Goal: Information Seeking & Learning: Find specific fact

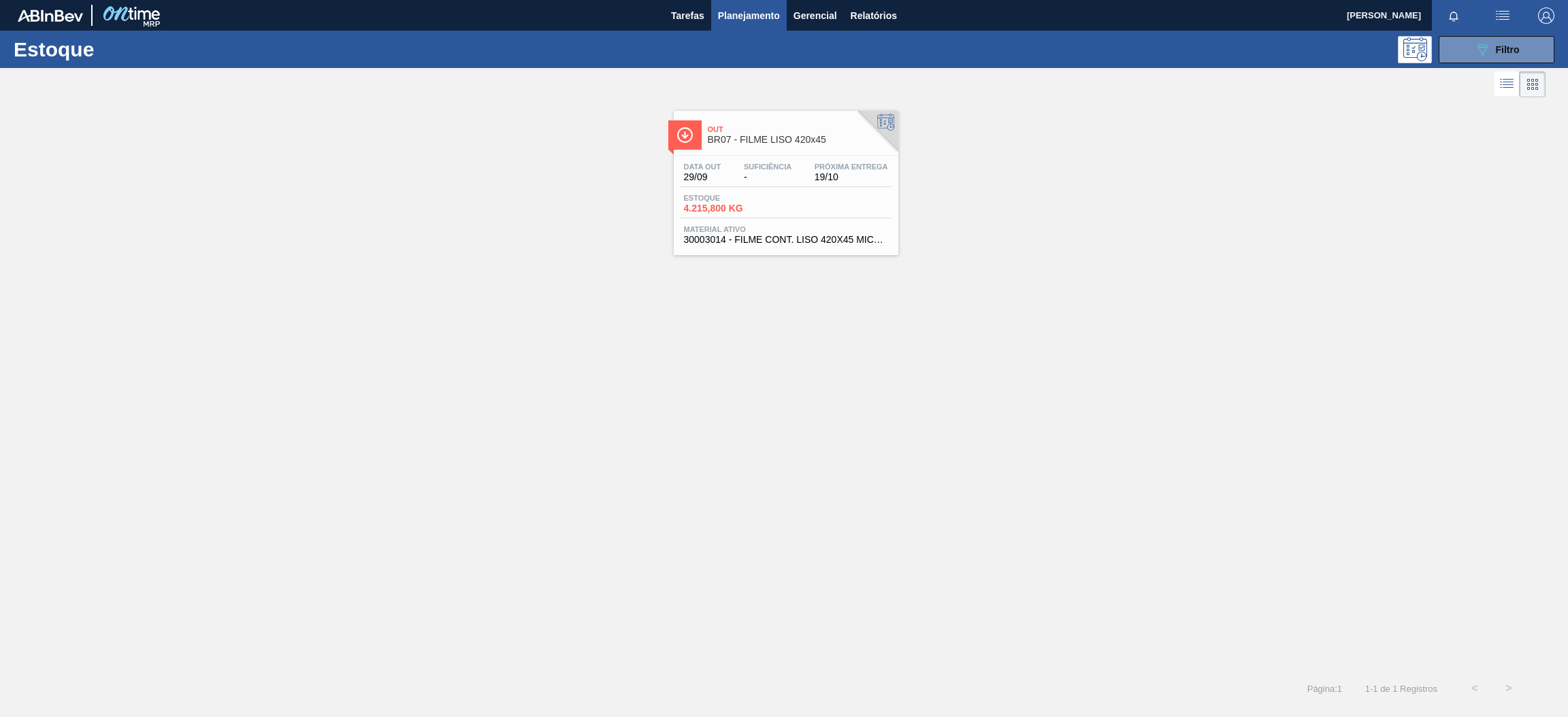
click at [1157, 250] on div "Out BR07 - FILME LISO 420x45 Data [DATE] Suficiência - Próxima Entrega 19/10 Es…" at bounding box center [784, 178] width 1568 height 155
click at [810, 136] on span "BR07 - FILME LISO 420x45" at bounding box center [799, 140] width 184 height 10
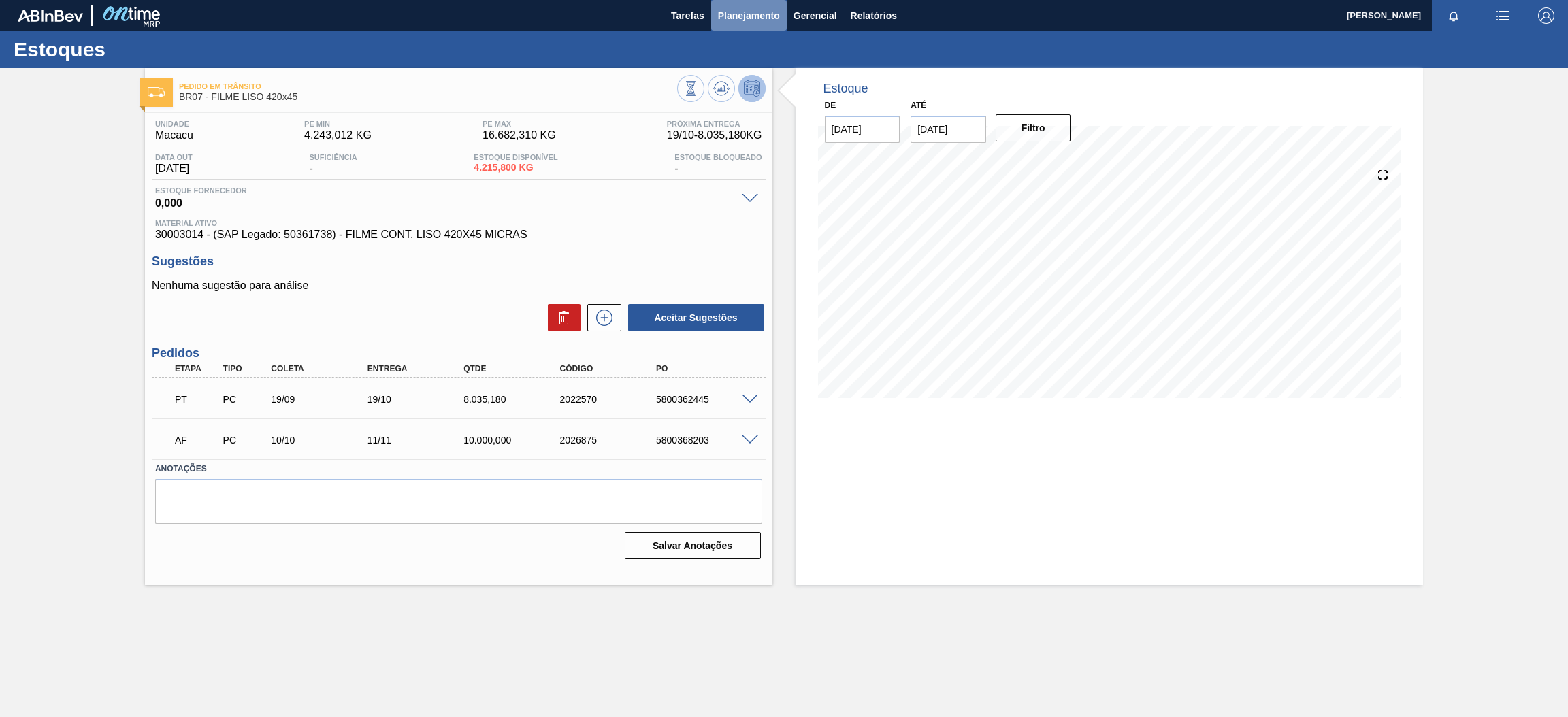
click at [729, 4] on button "Planejamento" at bounding box center [749, 15] width 76 height 30
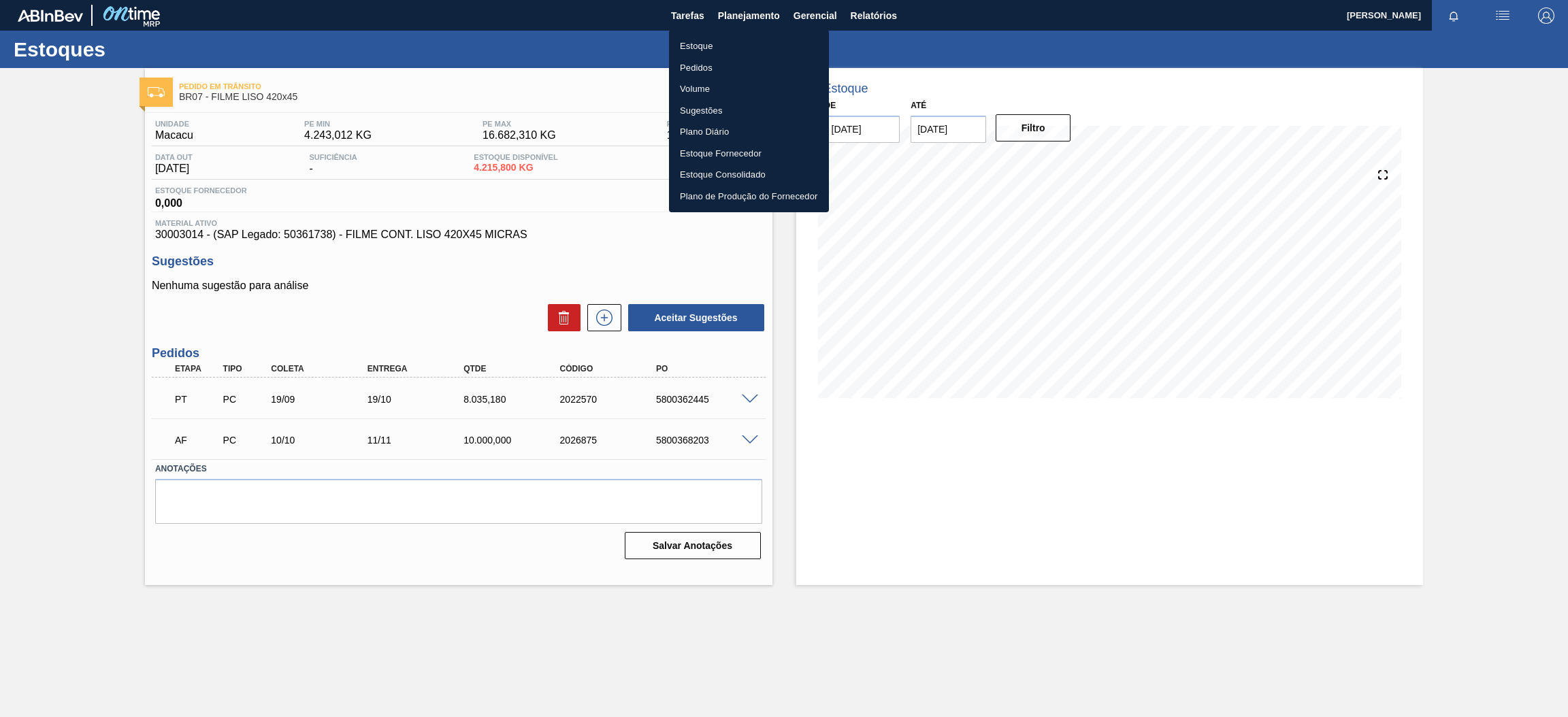
click at [710, 43] on li "Estoque" at bounding box center [749, 46] width 160 height 22
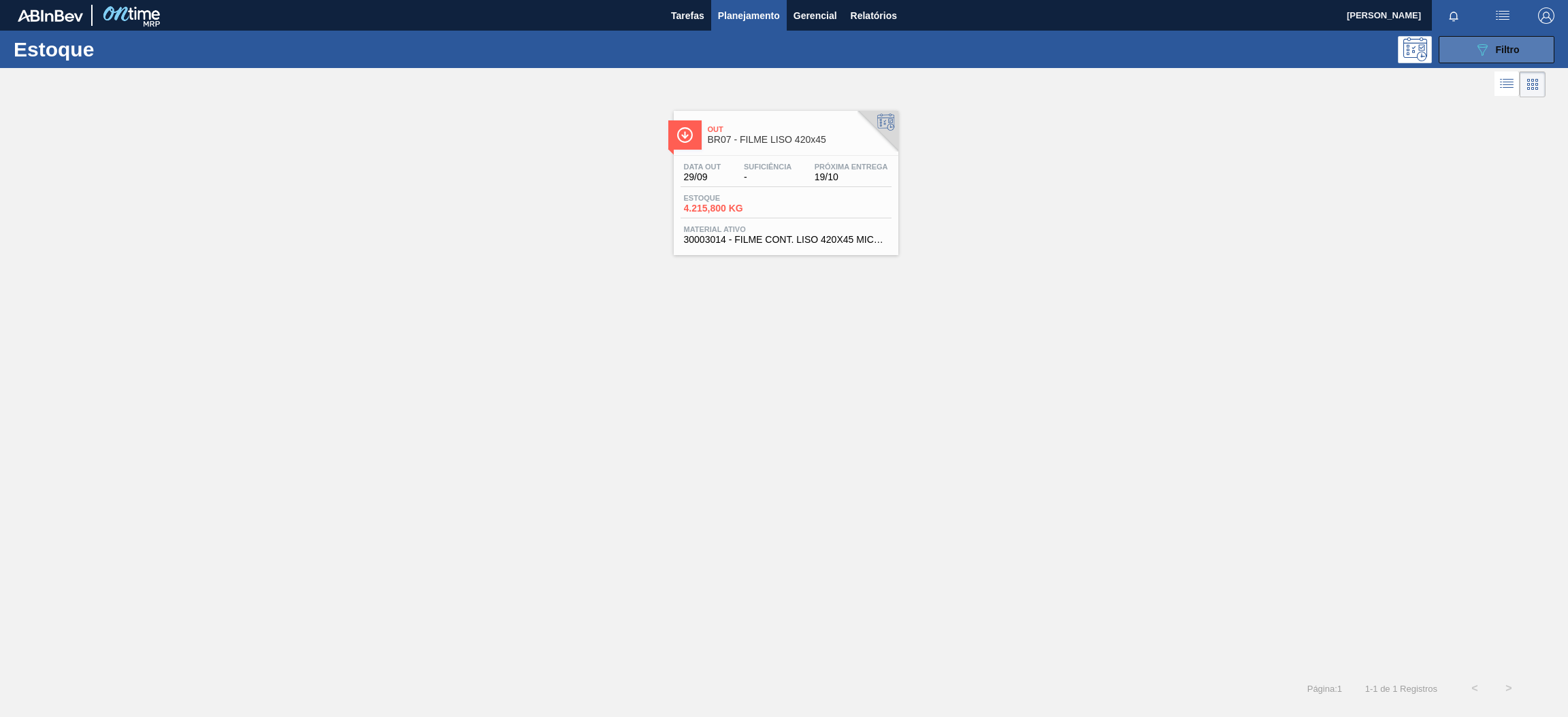
click at [1488, 51] on icon "089F7B8B-B2A5-4AFE-B5C0-19BA573D28AC" at bounding box center [1482, 50] width 16 height 16
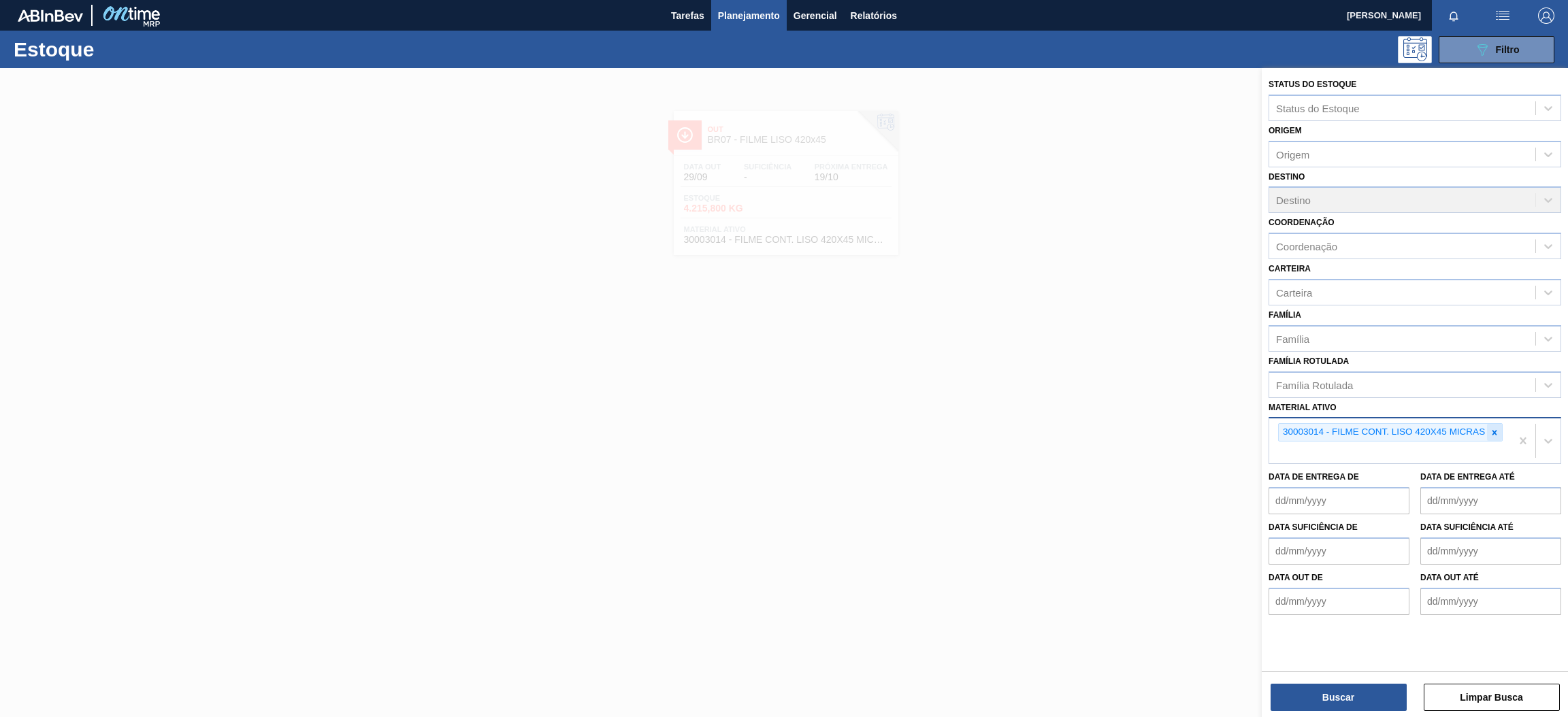
click at [1496, 429] on icon at bounding box center [1494, 432] width 10 height 10
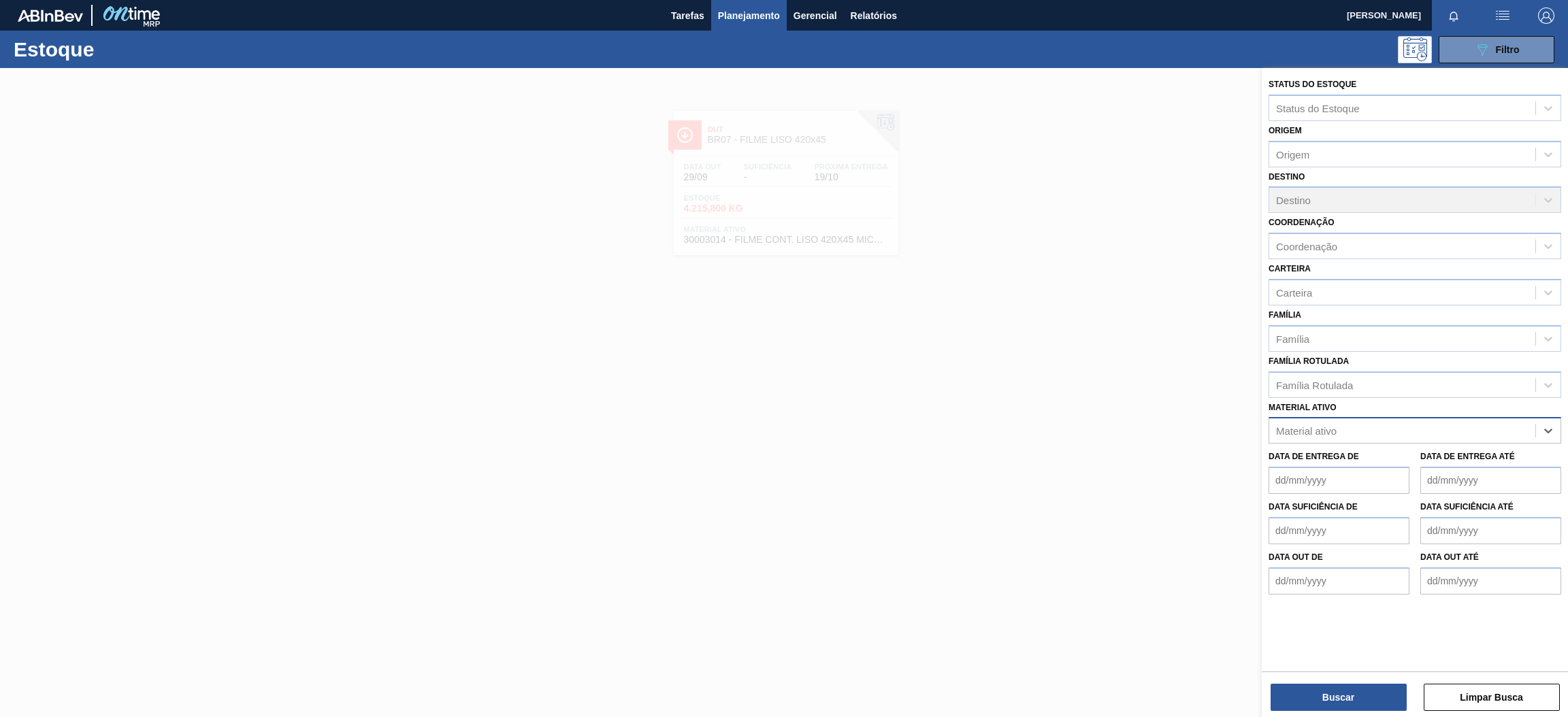
paste ativo "30034318"
type ativo "30034318"
click at [1381, 469] on div "30034318 - ROT PLAST 15L AH GCA ZERO S CL NIV25" at bounding box center [1415, 464] width 293 height 25
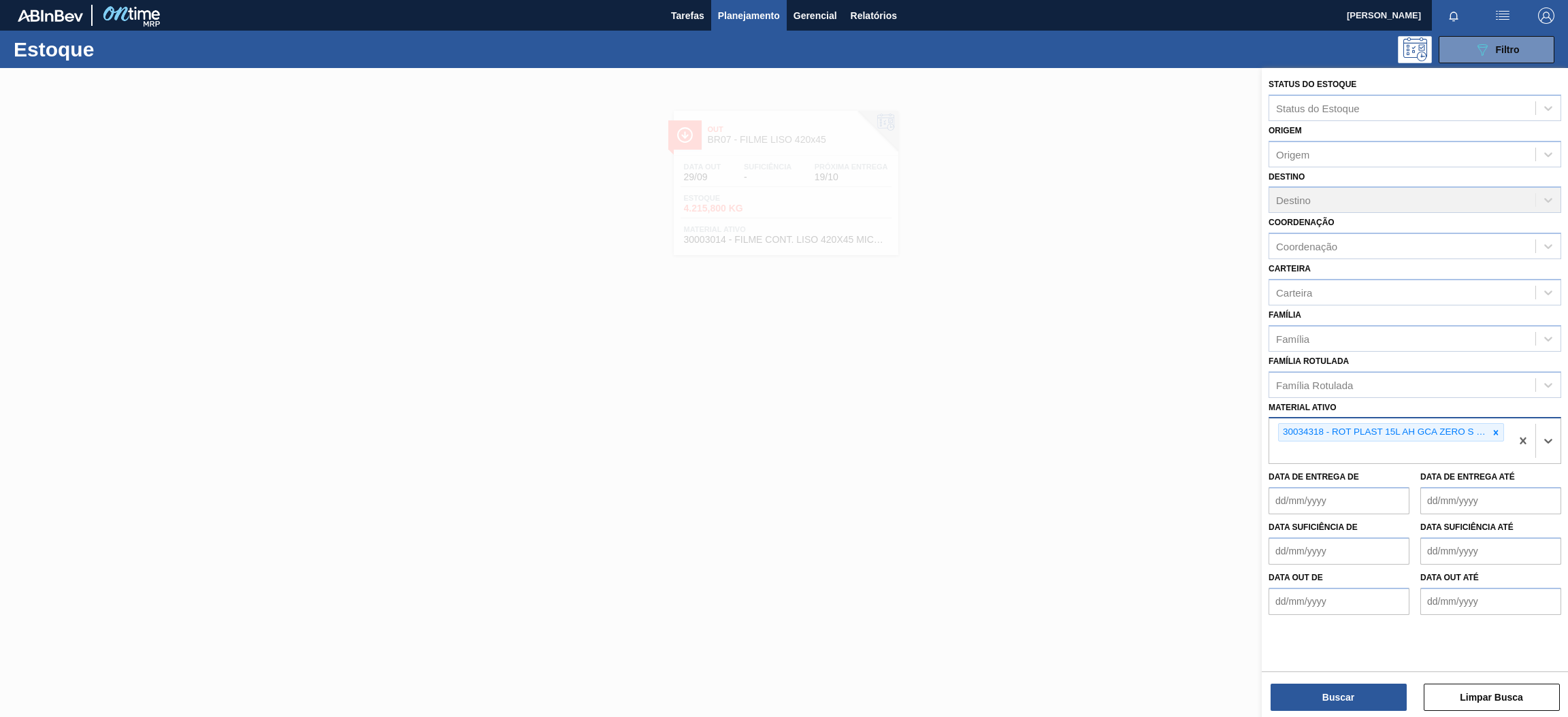
click at [1373, 681] on div "Buscar Limpar Busca" at bounding box center [1415, 690] width 306 height 38
click at [1366, 696] on button "Buscar" at bounding box center [1338, 697] width 136 height 27
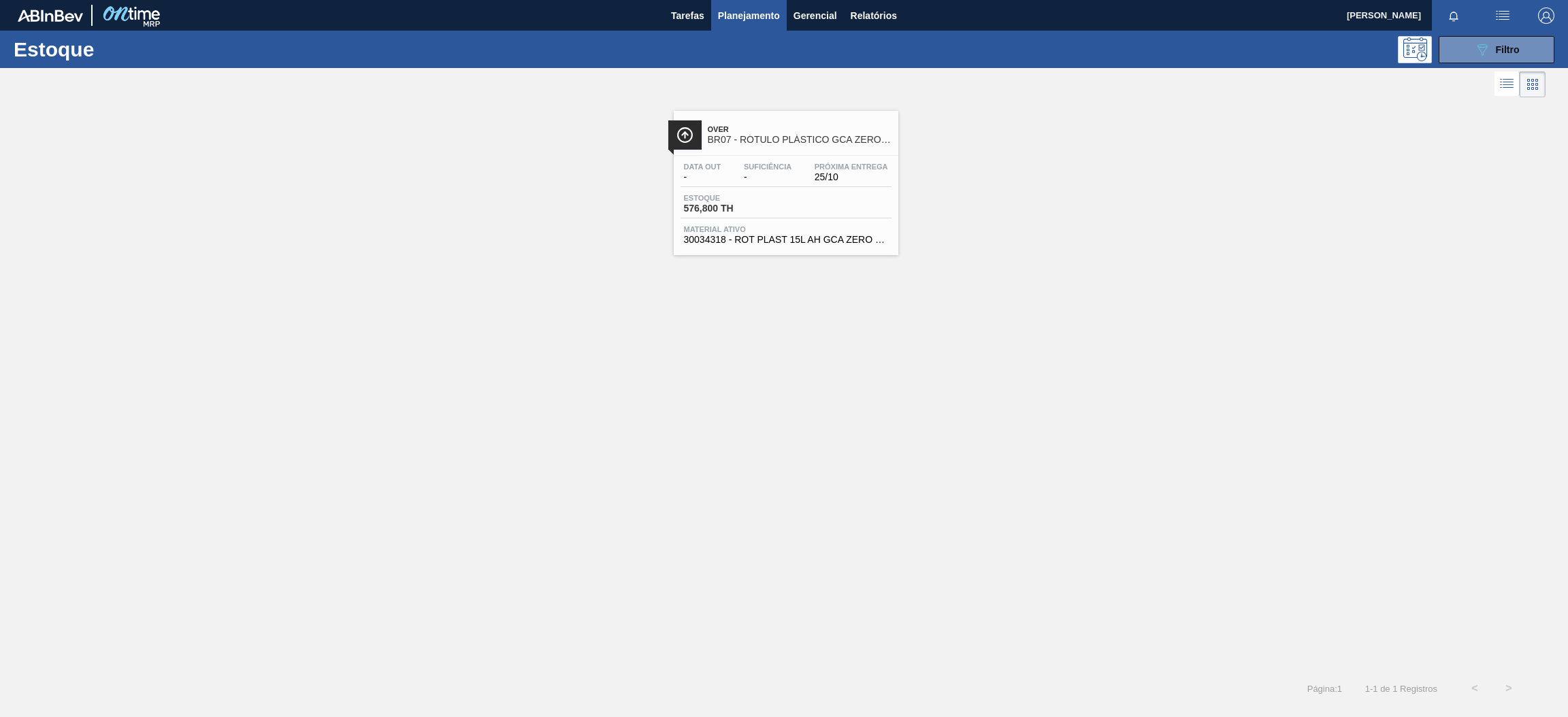
click at [815, 144] on span "BR07 - RÓTULO PLÁSTICO GCA ZERO 1,5L AH" at bounding box center [799, 140] width 184 height 10
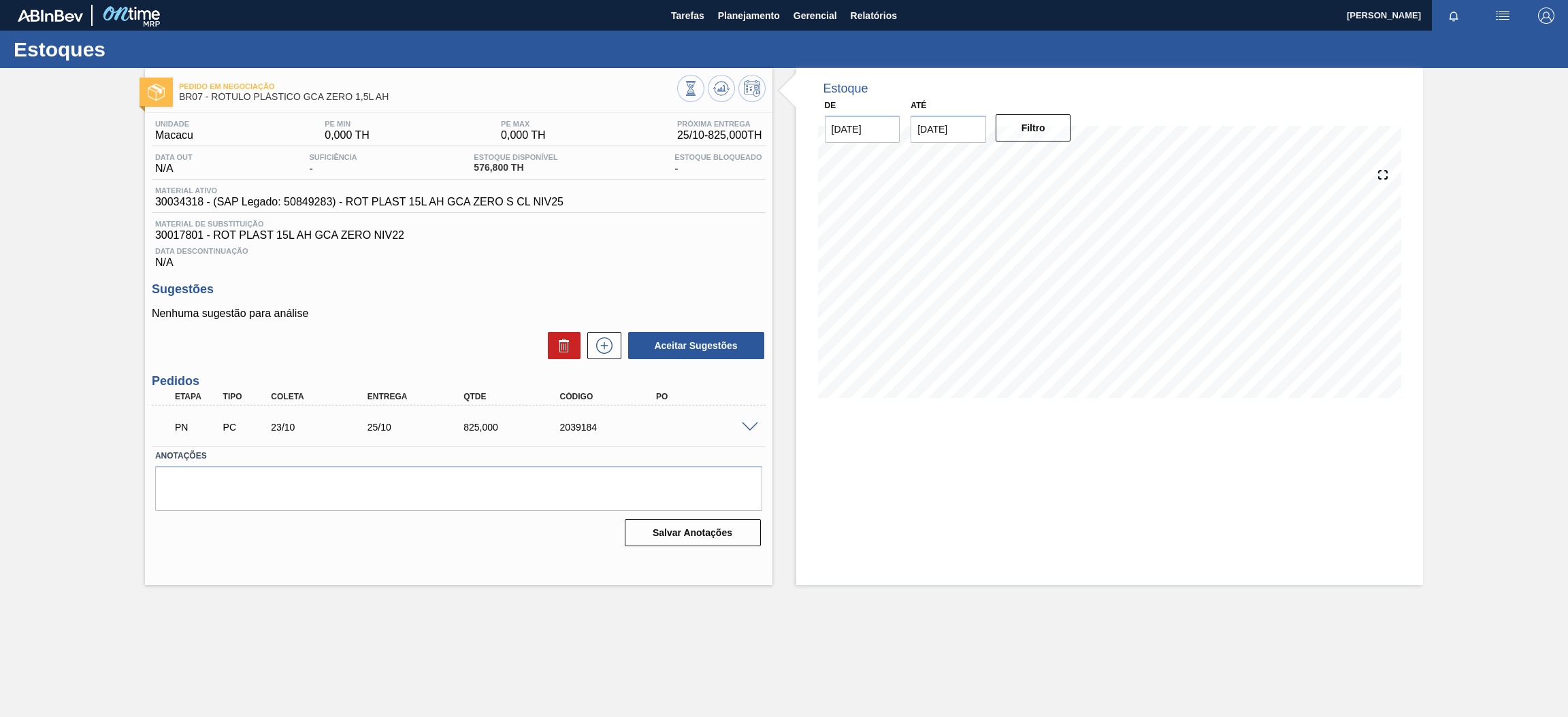
click at [288, 199] on span "30034318 - (SAP Legado: 50849283) - ROT PLAST 15L AH GCA ZERO S CL NIV25" at bounding box center [359, 202] width 408 height 12
drag, startPoint x: 291, startPoint y: 205, endPoint x: 308, endPoint y: 199, distance: 18.0
click at [308, 199] on span "30034318 - (SAP Legado: 50849283) - ROT PLAST 15L AH GCA ZERO S CL NIV25" at bounding box center [359, 202] width 408 height 12
click at [288, 206] on span "30034318 - (SAP Legado: 50849283) - ROT PLAST 15L AH GCA ZERO S CL NIV25" at bounding box center [359, 202] width 408 height 12
drag, startPoint x: 283, startPoint y: 207, endPoint x: 332, endPoint y: 204, distance: 49.1
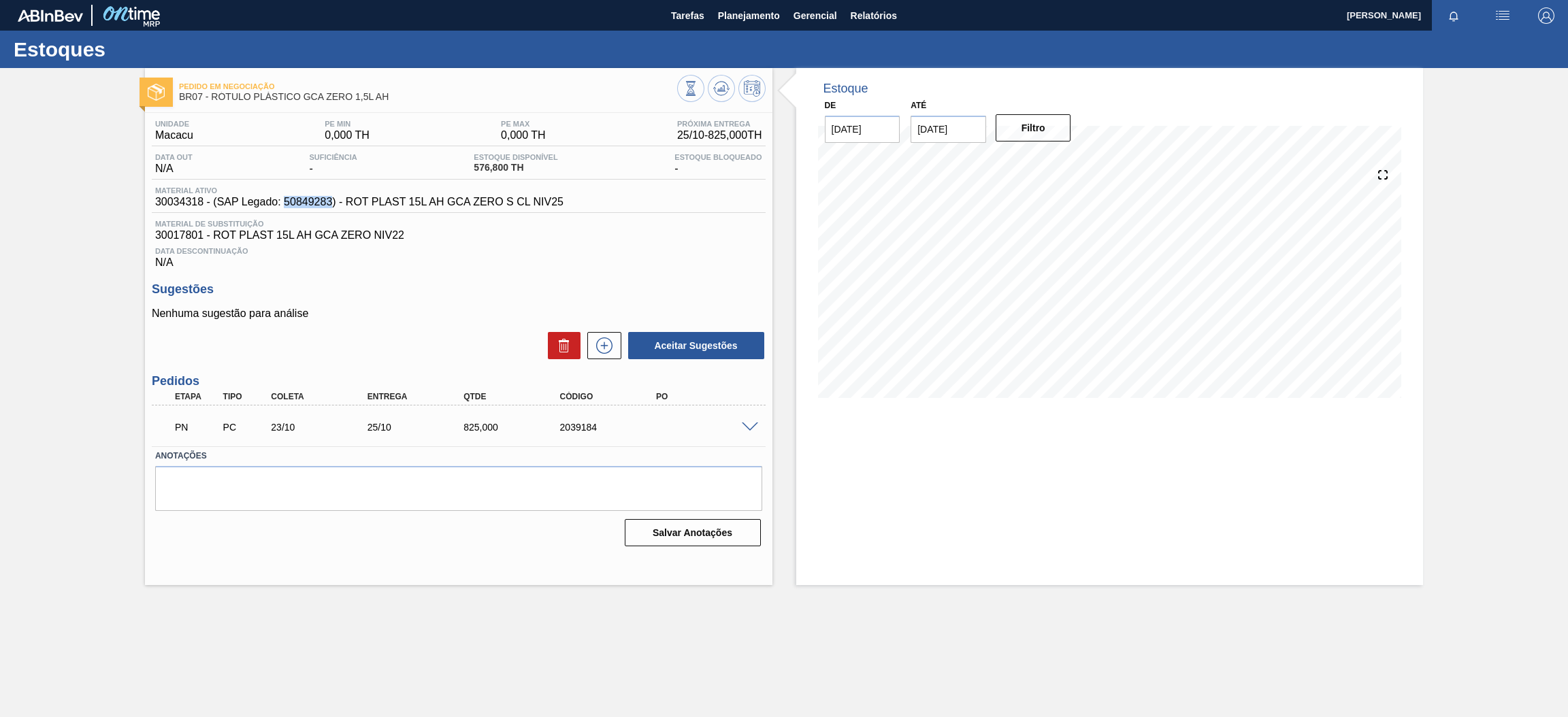
click at [332, 204] on span "30034318 - (SAP Legado: 50849283) - ROT PLAST 15L AH GCA ZERO S CL NIV25" at bounding box center [359, 202] width 408 height 12
copy span "50849283"
drag, startPoint x: 575, startPoint y: 201, endPoint x: 349, endPoint y: 207, distance: 226.1
click at [346, 207] on div "Material ativo 30034318 - (SAP Legado: 50849283) - ROT PLAST 15L AH GCA ZERO S …" at bounding box center [459, 200] width 614 height 27
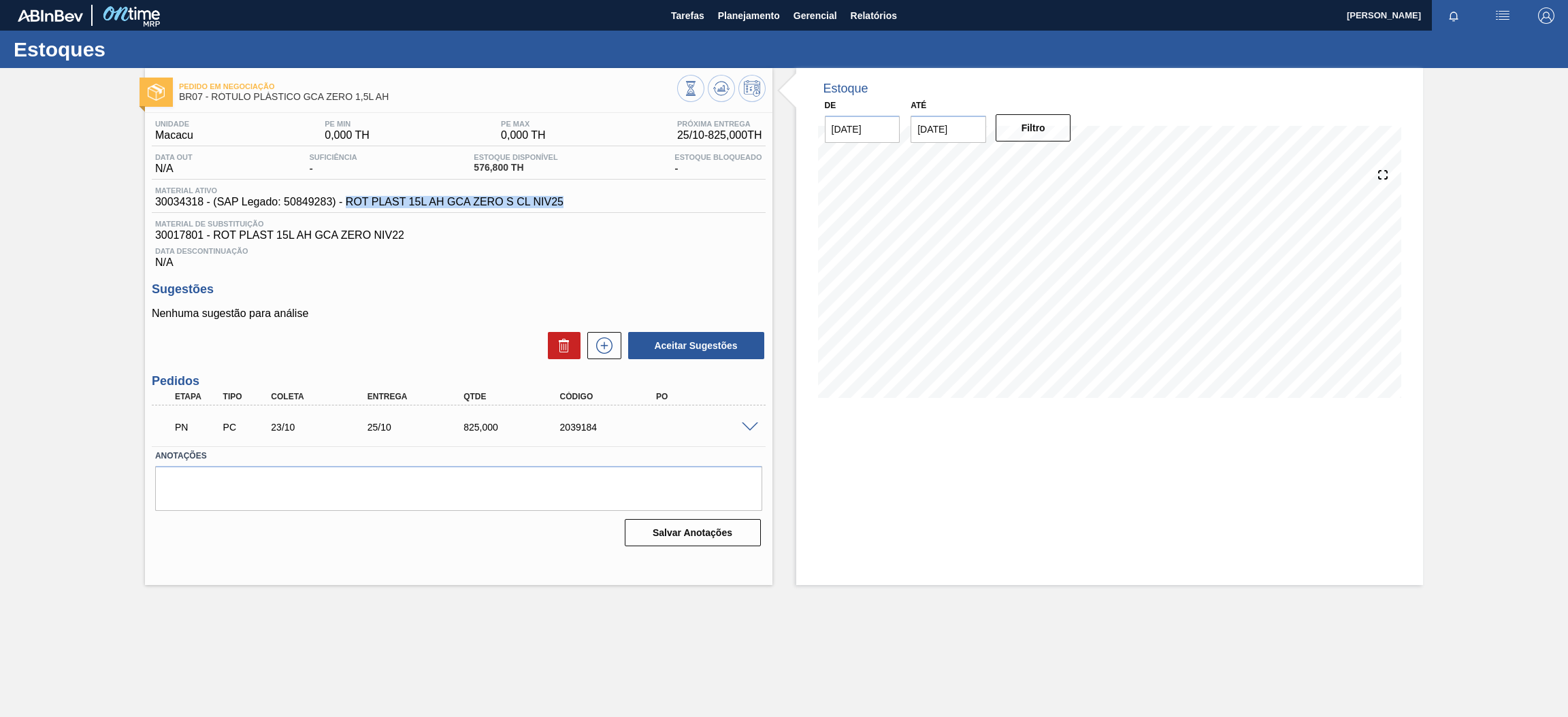
copy span "ROT PLAST 15L AH GCA ZERO S CL NIV25"
drag, startPoint x: 201, startPoint y: 203, endPoint x: 157, endPoint y: 207, distance: 44.2
click at [157, 207] on span "30034318 - (SAP Legado: 50849283) - ROT PLAST 15L AH GCA ZERO S CL NIV25" at bounding box center [359, 202] width 408 height 12
copy span "30034318"
